Goal: Transaction & Acquisition: Purchase product/service

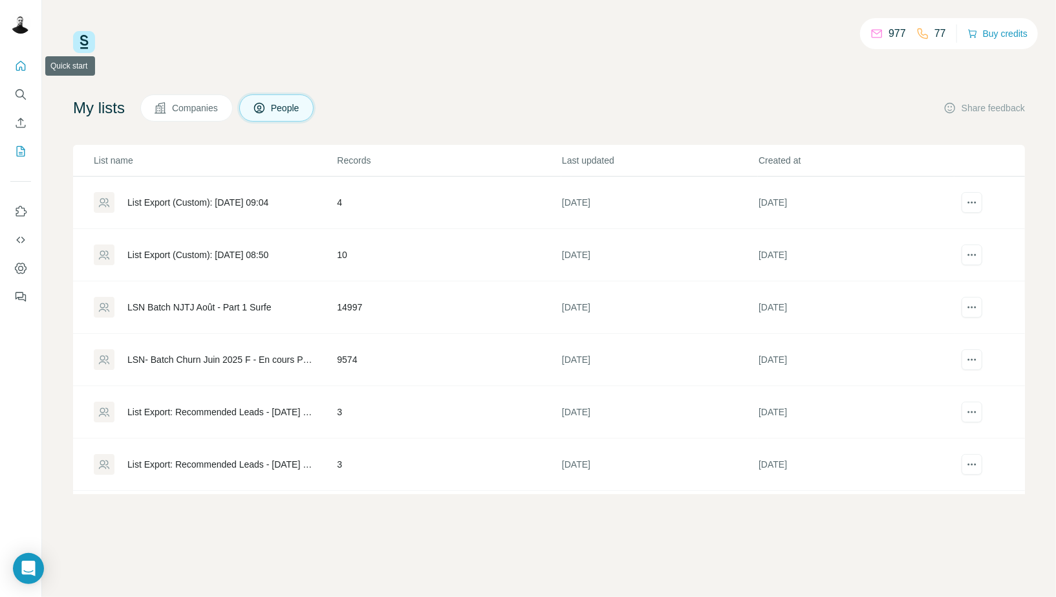
click at [25, 65] on icon "Quick start" at bounding box center [21, 66] width 10 height 10
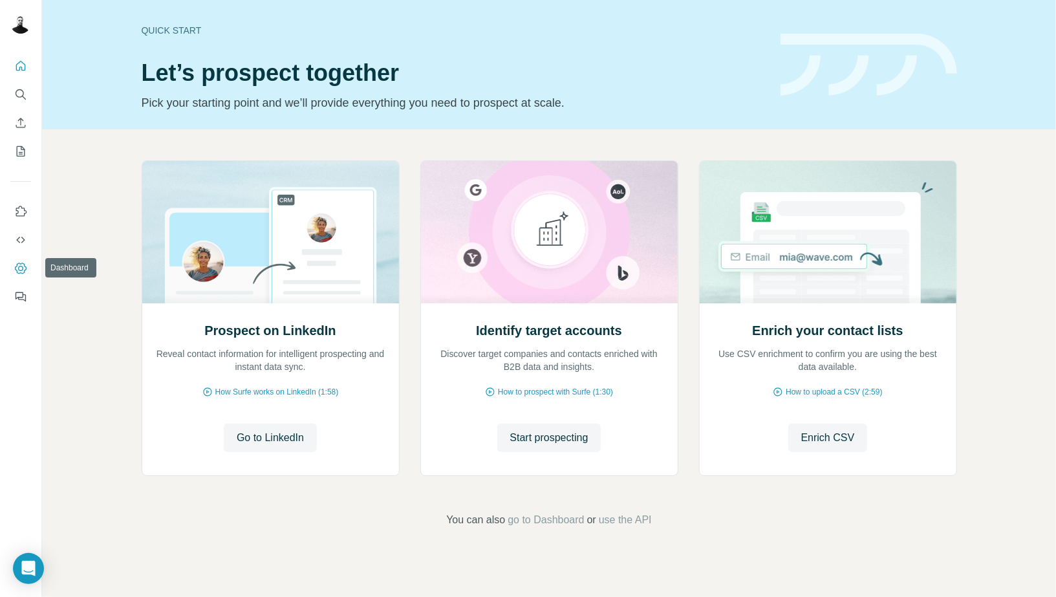
click at [18, 266] on icon "Dashboard" at bounding box center [20, 268] width 5 height 5
click at [19, 88] on button "Search" at bounding box center [20, 94] width 21 height 23
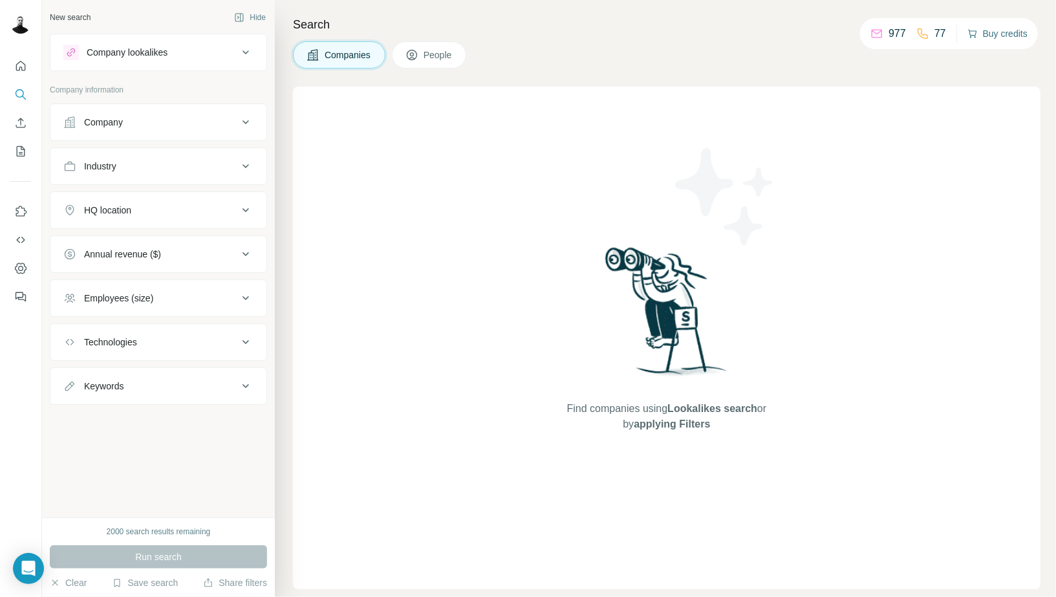
click at [1010, 31] on button "Buy credits" at bounding box center [998, 34] width 60 height 18
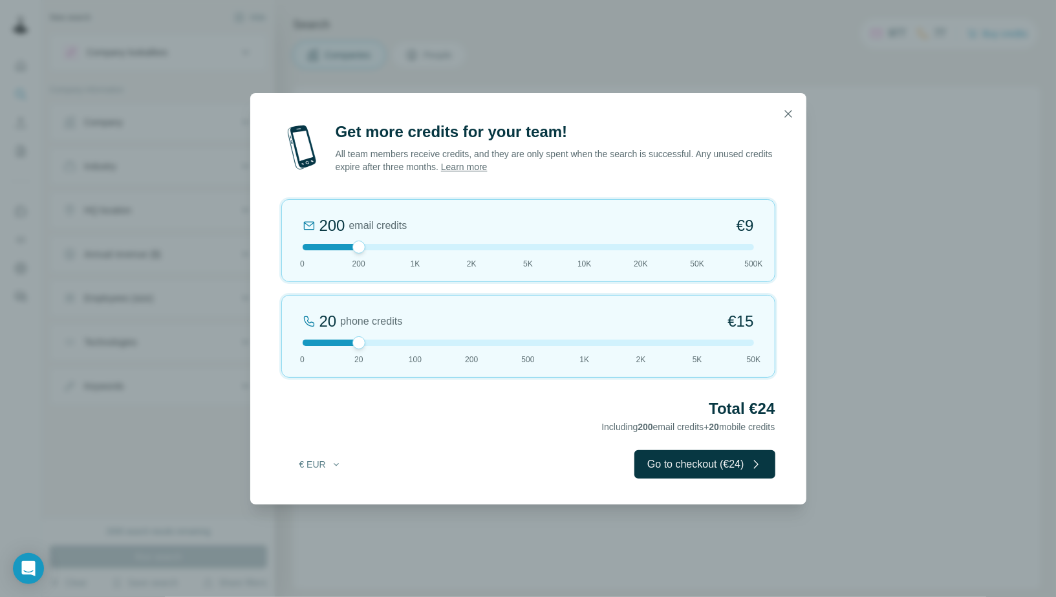
drag, startPoint x: 367, startPoint y: 342, endPoint x: 291, endPoint y: 343, distance: 76.3
click at [287, 345] on div "20 phone credits €[PHONE_NUMBER] 1K 2K 5K 50K" at bounding box center [528, 336] width 494 height 83
click at [634, 249] on div at bounding box center [528, 247] width 451 height 6
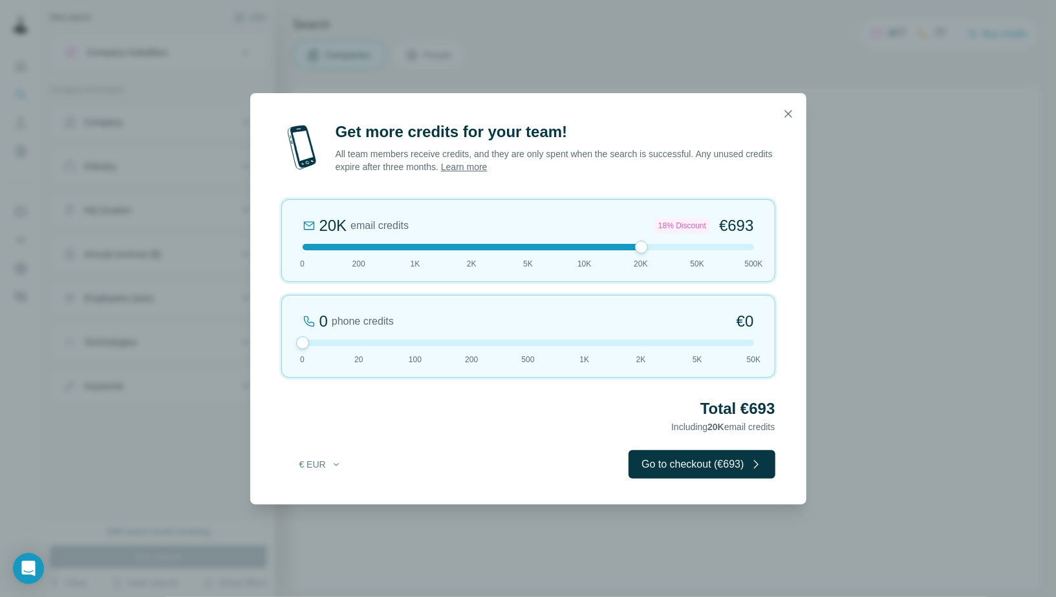
click at [709, 250] on div at bounding box center [528, 247] width 451 height 6
click at [754, 247] on div "50K email credits 25% Discount €1,575 0 200 1K 2K 5K 10K 20K 50K 500K" at bounding box center [528, 240] width 494 height 83
click at [698, 246] on div at bounding box center [528, 247] width 451 height 6
click at [669, 249] on div at bounding box center [528, 247] width 451 height 6
drag, startPoint x: 644, startPoint y: 247, endPoint x: 678, endPoint y: 250, distance: 34.4
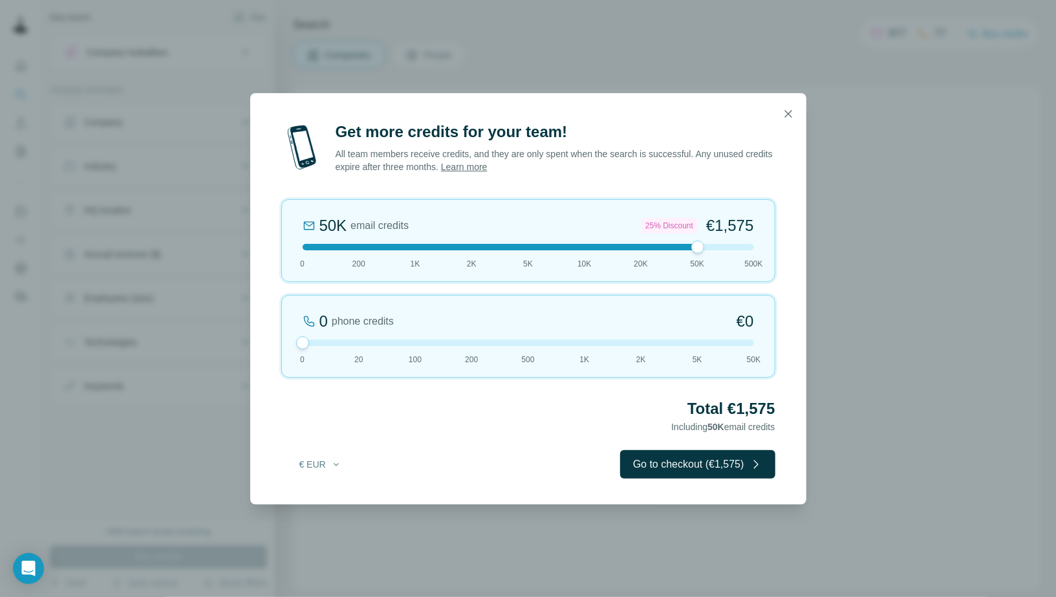
click at [678, 250] on div "50K email credits 25% Discount €1,575 0 200 1K 2K 5K 10K 20K 50K 500K" at bounding box center [528, 240] width 494 height 83
